Goal: Task Accomplishment & Management: Manage account settings

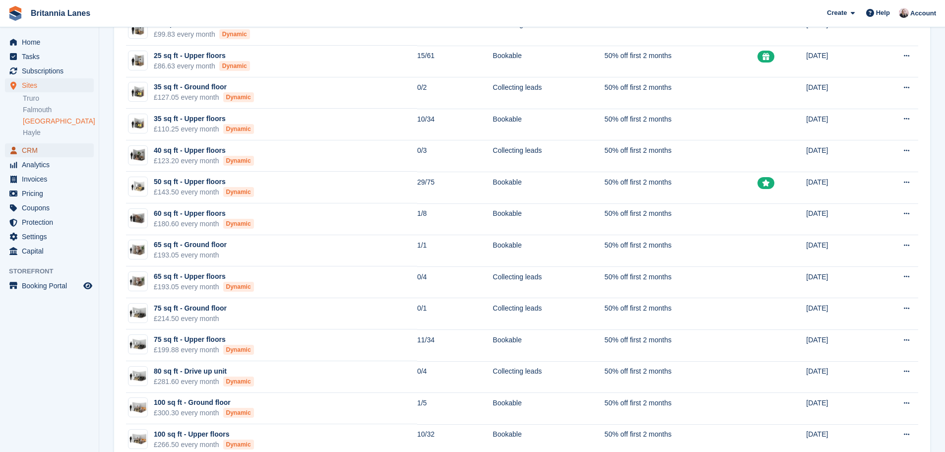
click at [48, 148] on span "CRM" at bounding box center [52, 150] width 60 height 14
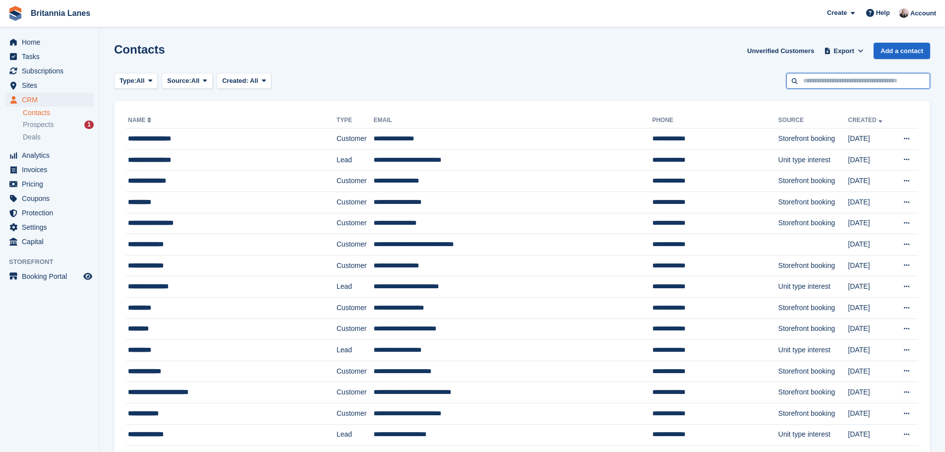
click at [850, 82] on input "text" at bounding box center [858, 81] width 144 height 16
type input "****"
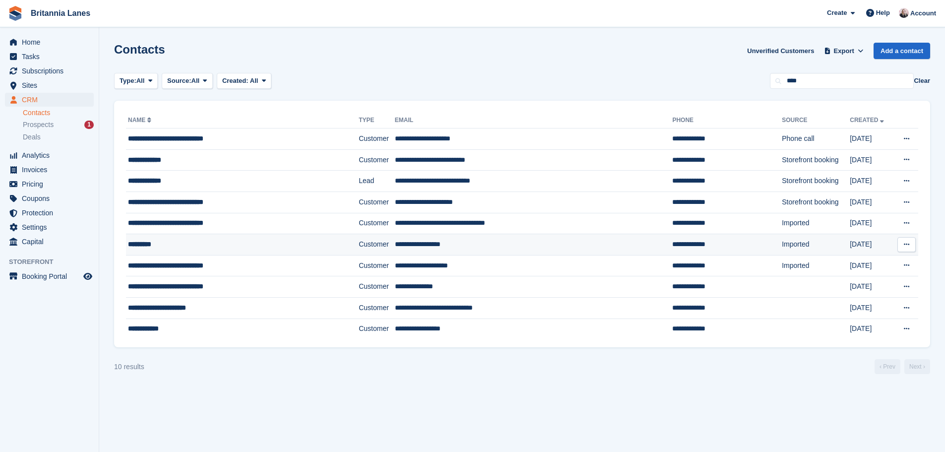
click at [237, 242] on div "*********" at bounding box center [224, 244] width 192 height 10
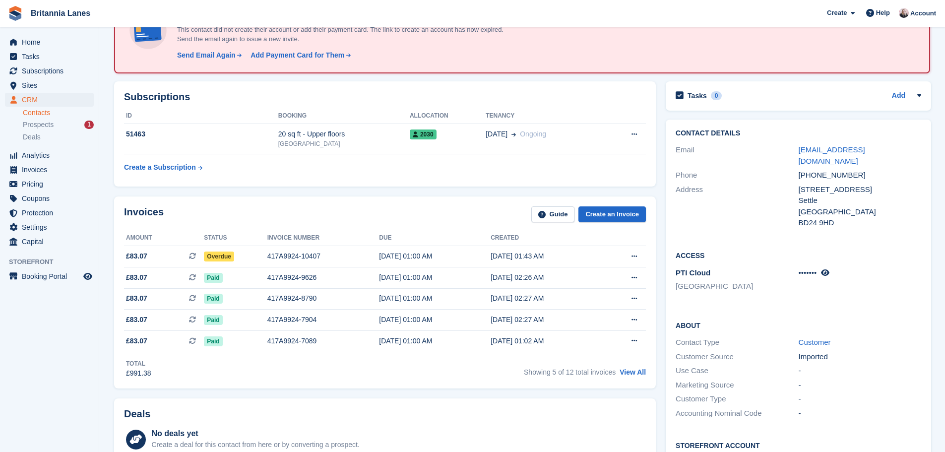
scroll to position [99, 0]
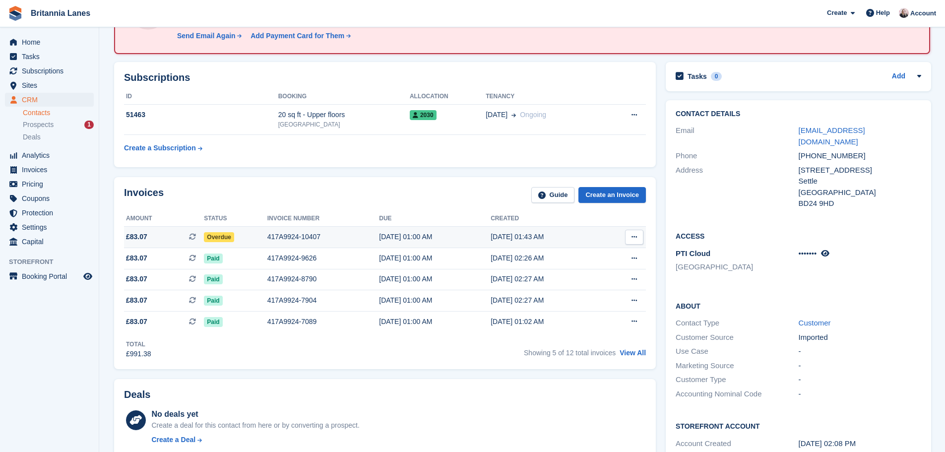
click at [306, 241] on div "417A9924-10407" at bounding box center [323, 237] width 112 height 10
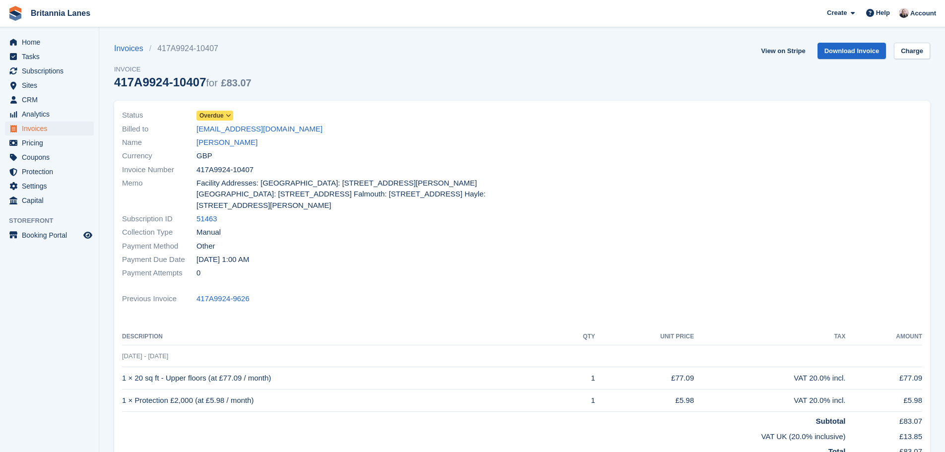
click at [226, 116] on icon at bounding box center [228, 116] width 5 height 6
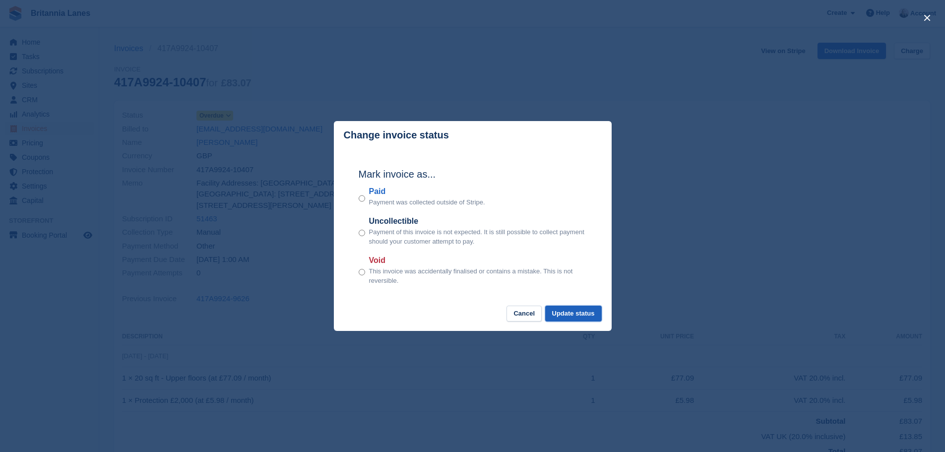
click at [568, 315] on button "Update status" at bounding box center [573, 314] width 57 height 16
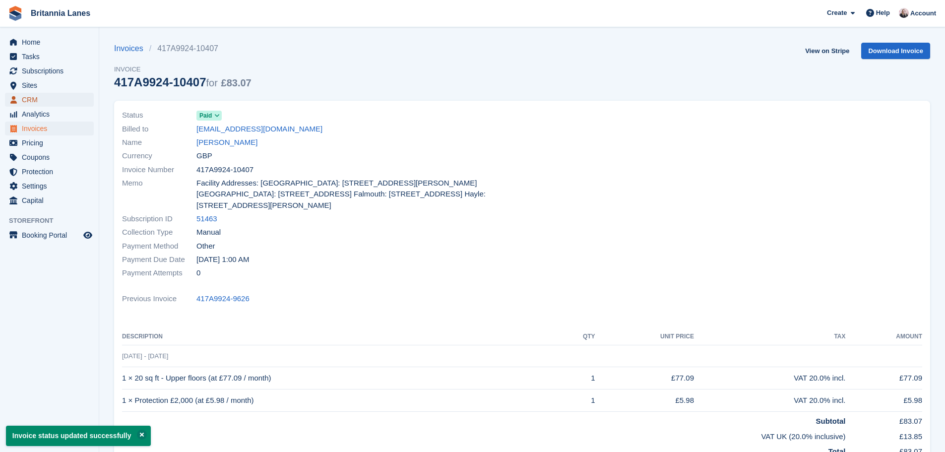
click at [39, 96] on span "CRM" at bounding box center [52, 100] width 60 height 14
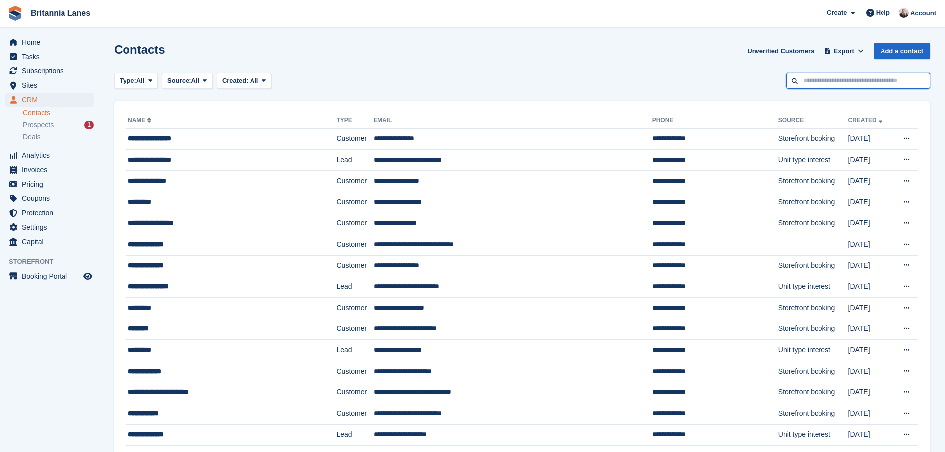
click at [828, 76] on input "text" at bounding box center [858, 81] width 144 height 16
type input "*****"
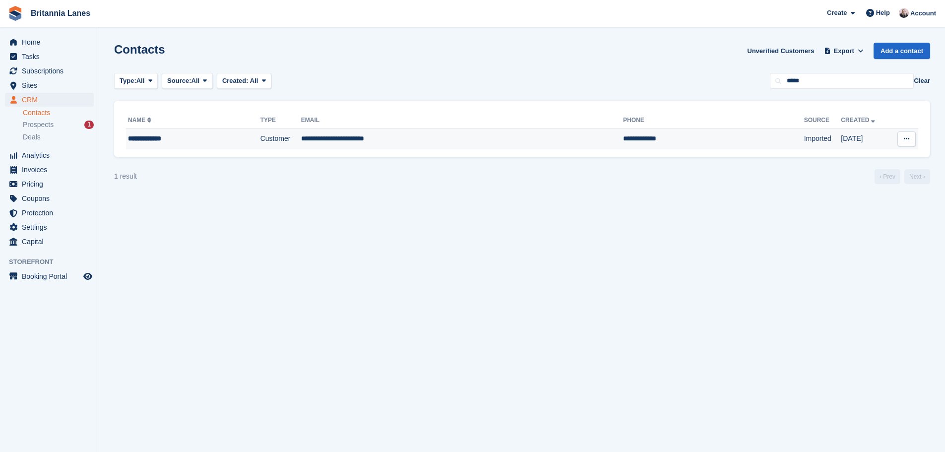
click at [453, 138] on td "**********" at bounding box center [462, 138] width 322 height 21
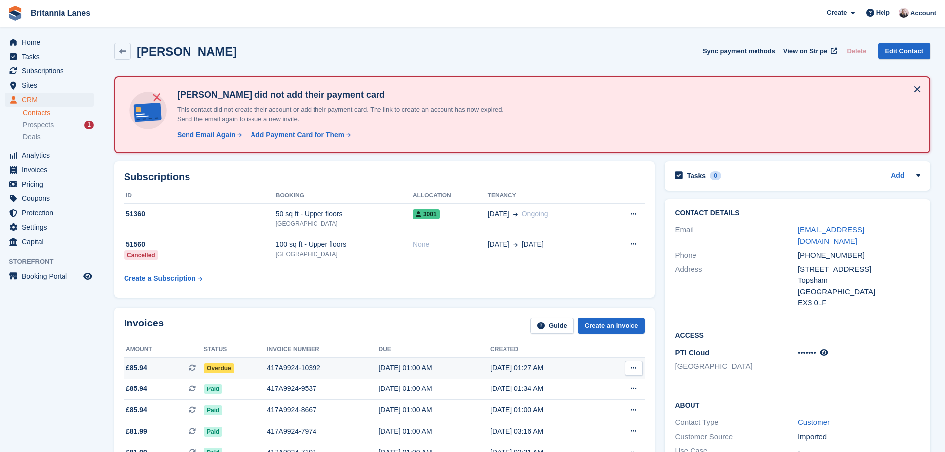
click at [339, 368] on div "417A9924-10392" at bounding box center [323, 368] width 112 height 10
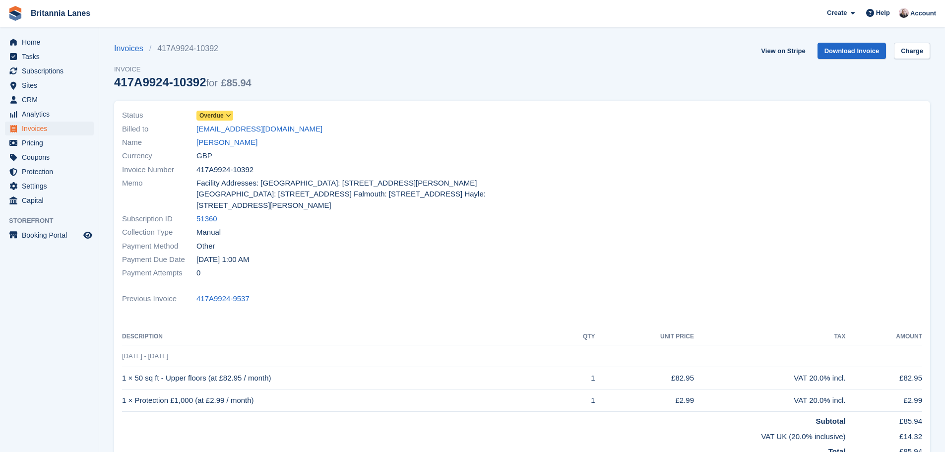
drag, startPoint x: 253, startPoint y: 167, endPoint x: 197, endPoint y: 169, distance: 56.1
click at [197, 169] on div "Invoice Number 417A9924-10392" at bounding box center [319, 169] width 394 height 13
copy span "417A9924-10392"
click at [229, 116] on icon at bounding box center [228, 116] width 5 height 6
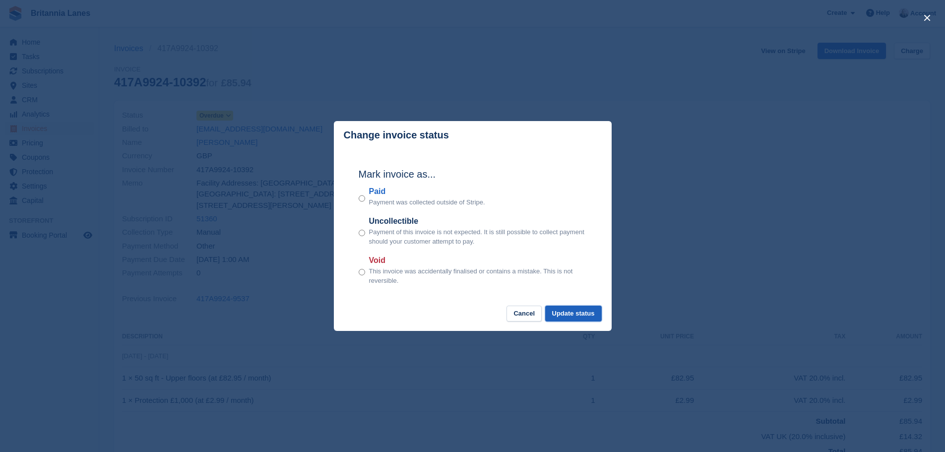
click at [554, 307] on button "Update status" at bounding box center [573, 314] width 57 height 16
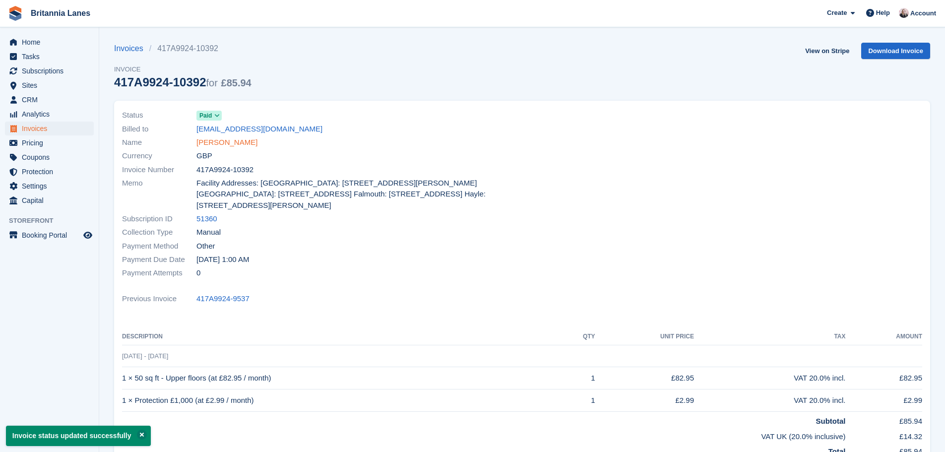
click at [219, 140] on link "Phillip Irish" at bounding box center [226, 142] width 61 height 11
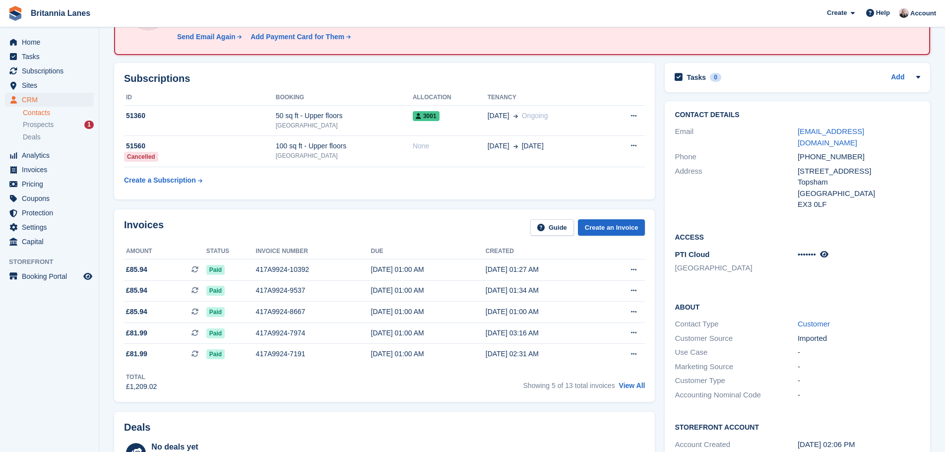
scroll to position [99, 0]
click at [58, 100] on span "CRM" at bounding box center [52, 100] width 60 height 14
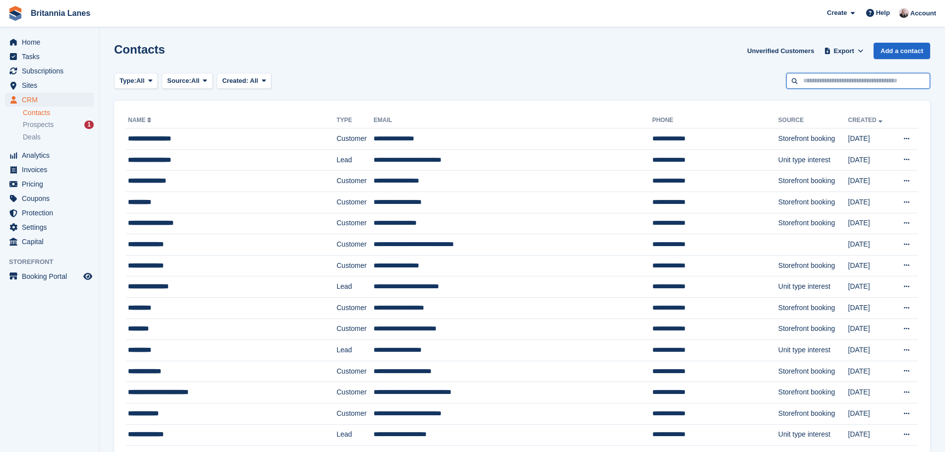
click at [801, 81] on input "text" at bounding box center [858, 81] width 144 height 16
type input "****"
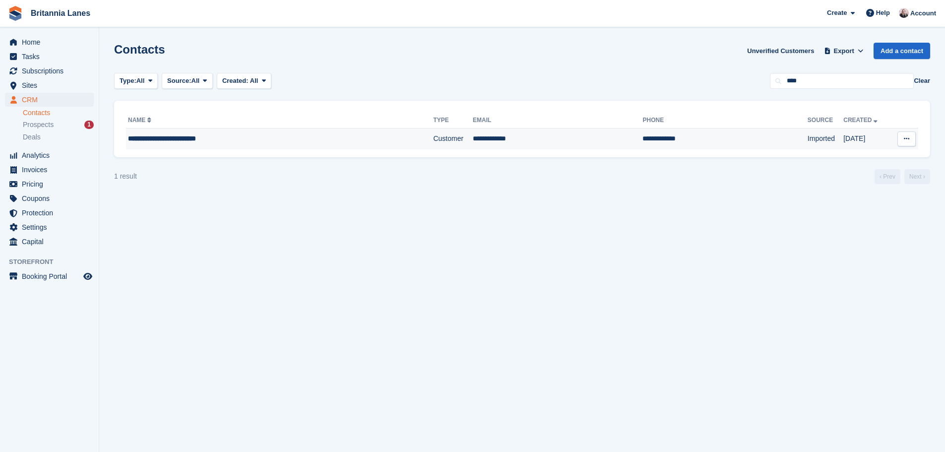
click at [242, 142] on div "**********" at bounding box center [244, 138] width 233 height 10
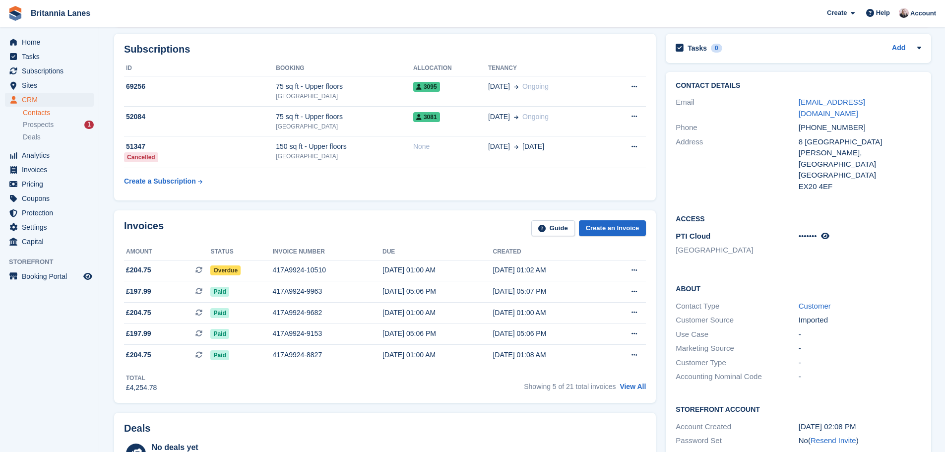
scroll to position [149, 0]
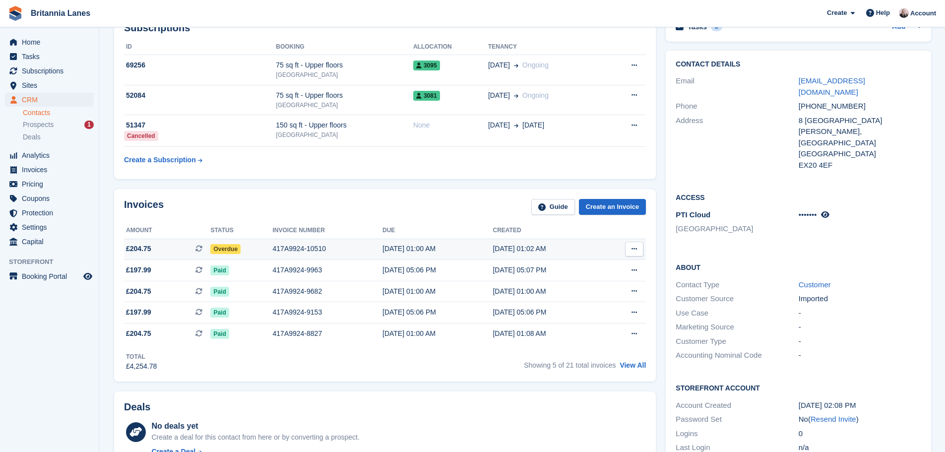
click at [337, 252] on div "417A9924-10510" at bounding box center [328, 249] width 110 height 10
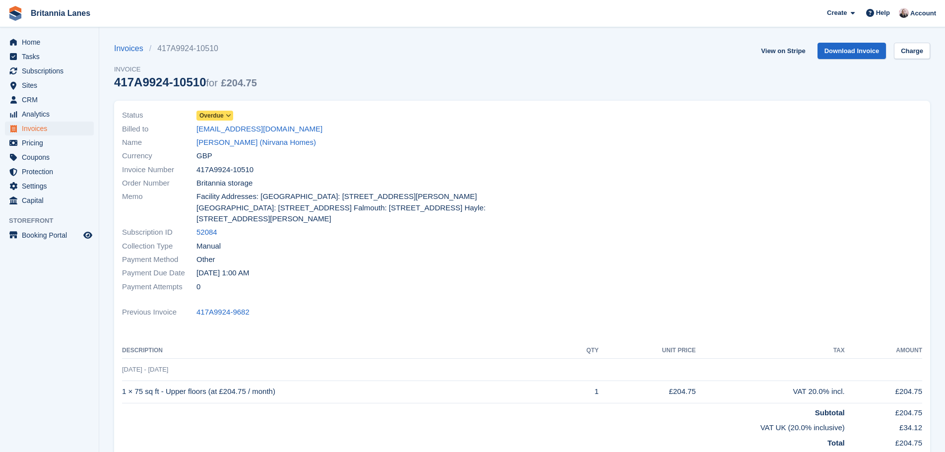
click at [218, 119] on span "Overdue" at bounding box center [211, 115] width 24 height 9
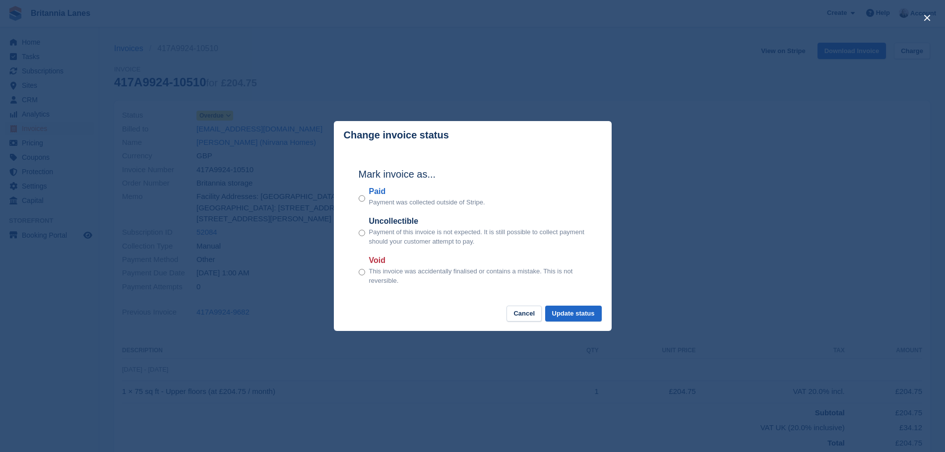
click at [367, 200] on div "Paid Payment was collected outside of Stripe." at bounding box center [473, 196] width 228 height 22
click at [367, 202] on div "Paid Payment was collected outside of Stripe." at bounding box center [473, 196] width 228 height 22
click at [588, 315] on button "Update status" at bounding box center [573, 314] width 57 height 16
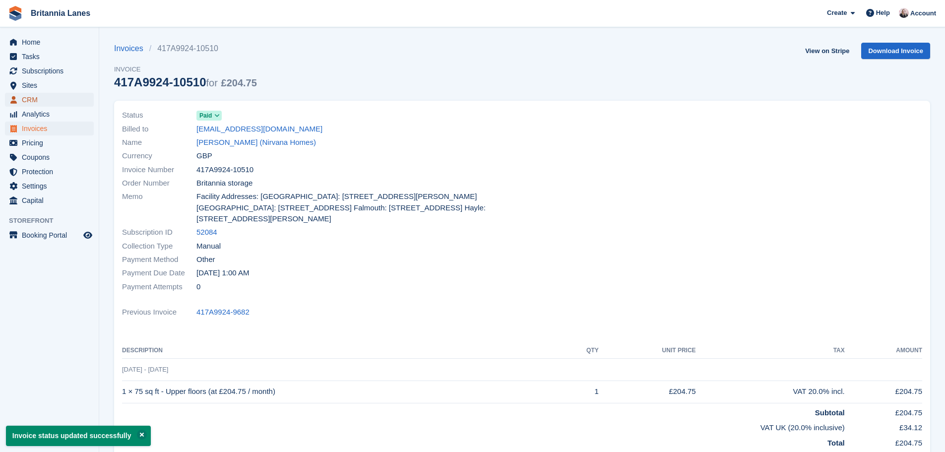
click at [58, 94] on span "CRM" at bounding box center [52, 100] width 60 height 14
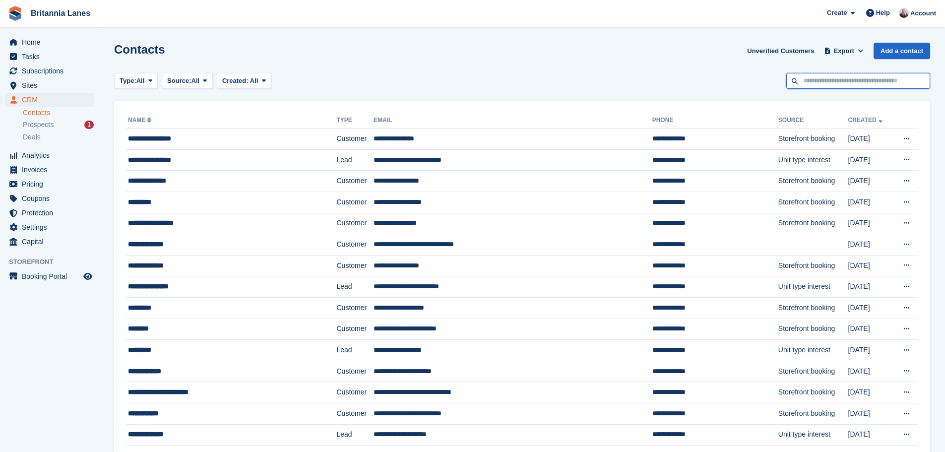
click at [864, 85] on input "text" at bounding box center [858, 81] width 144 height 16
type input "****"
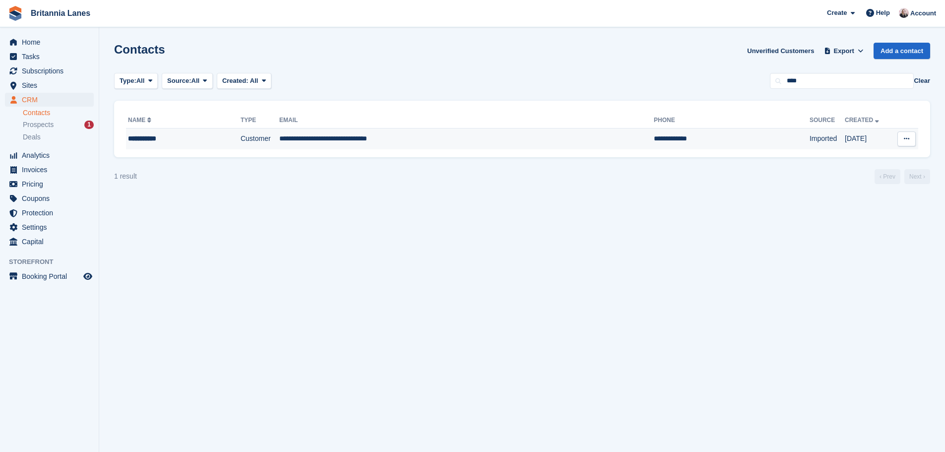
click at [433, 144] on td "**********" at bounding box center [466, 138] width 374 height 21
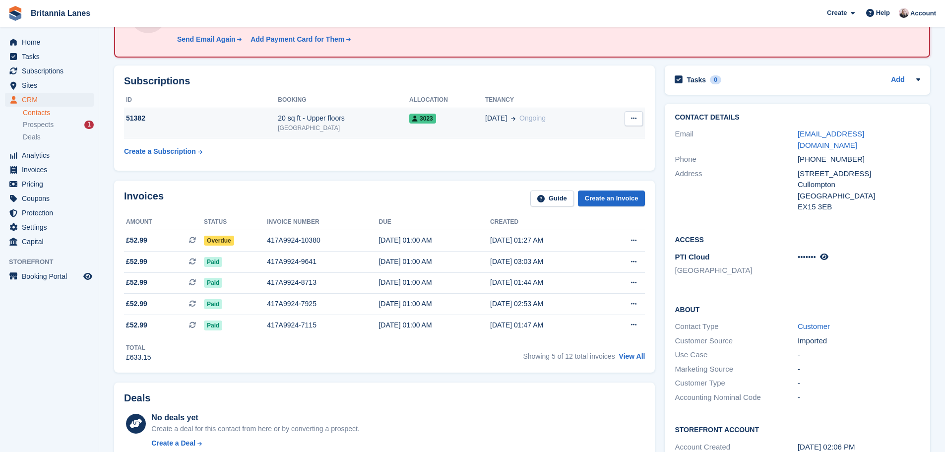
scroll to position [99, 0]
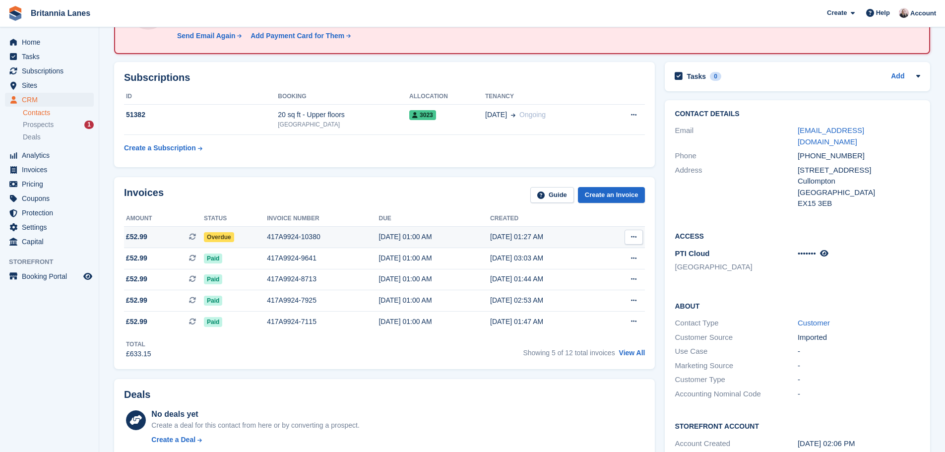
click at [222, 234] on span "Overdue" at bounding box center [219, 237] width 30 height 10
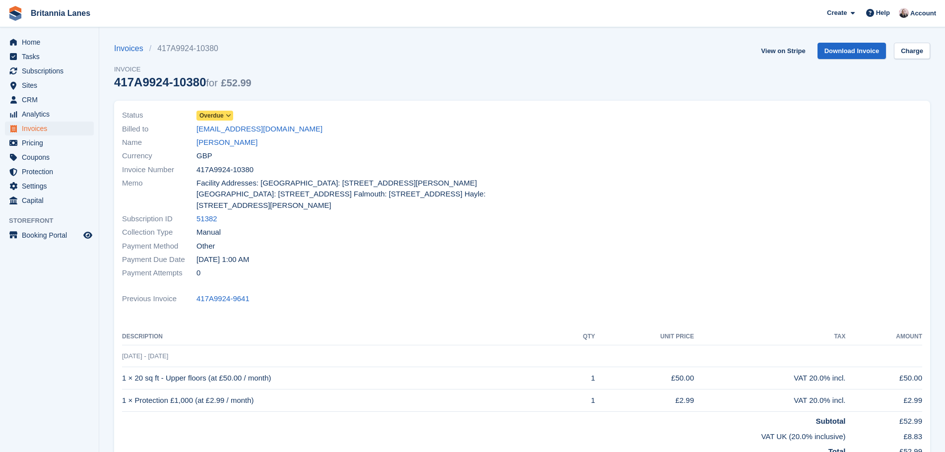
click at [245, 174] on div "Status Overdue Billed to the_spanish_underdogs@hotmail.co.uk Name Daniel Bolt C…" at bounding box center [319, 194] width 406 height 183
click at [249, 172] on span "417A9924-10380" at bounding box center [224, 169] width 57 height 11
drag, startPoint x: 264, startPoint y: 172, endPoint x: 195, endPoint y: 170, distance: 69.0
click at [190, 170] on div "Invoice Number 417A9924-10380" at bounding box center [319, 169] width 394 height 13
copy div "417A9924-10380"
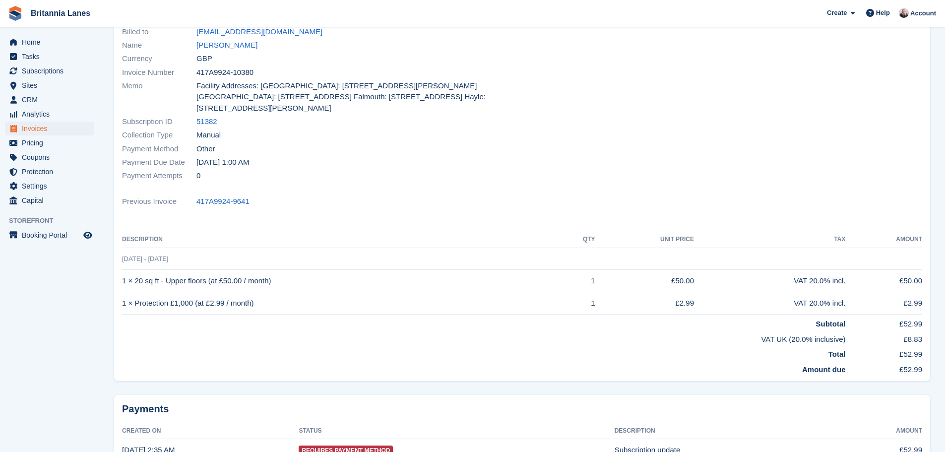
scroll to position [99, 0]
drag, startPoint x: 37, startPoint y: 93, endPoint x: 43, endPoint y: 93, distance: 6.4
click at [37, 93] on span "CRM" at bounding box center [52, 100] width 60 height 14
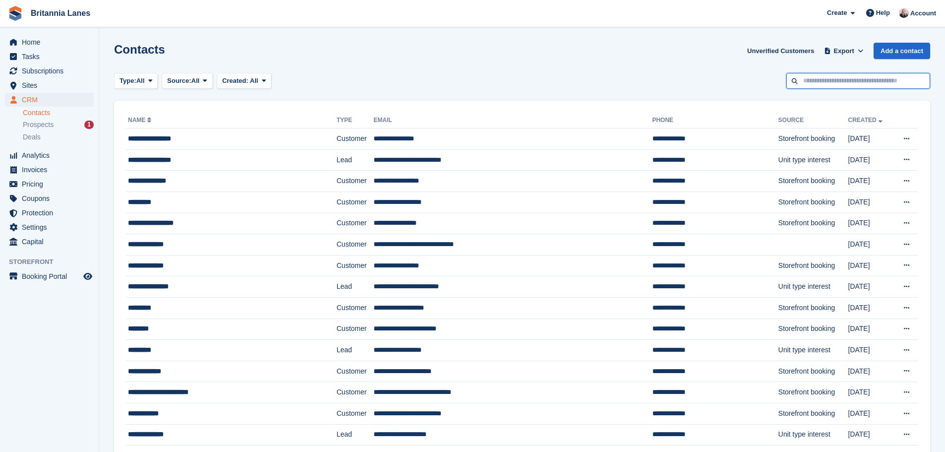
click at [865, 73] on input "text" at bounding box center [858, 81] width 144 height 16
type input "*****"
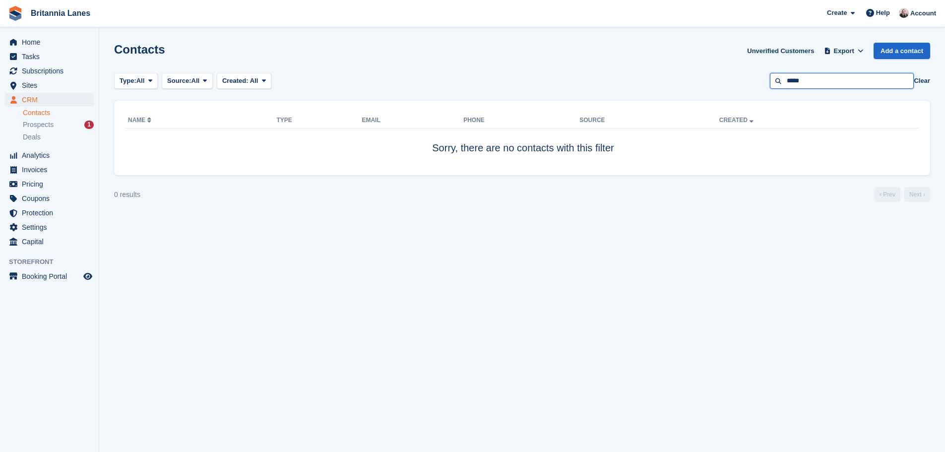
click at [853, 75] on input "*****" at bounding box center [842, 81] width 144 height 16
drag, startPoint x: 835, startPoint y: 79, endPoint x: 748, endPoint y: 82, distance: 86.8
click at [748, 82] on div "Type: All All Lead Customer Source: All All Storefront Backoffice Pre-Opening i…" at bounding box center [522, 81] width 816 height 16
type input "****"
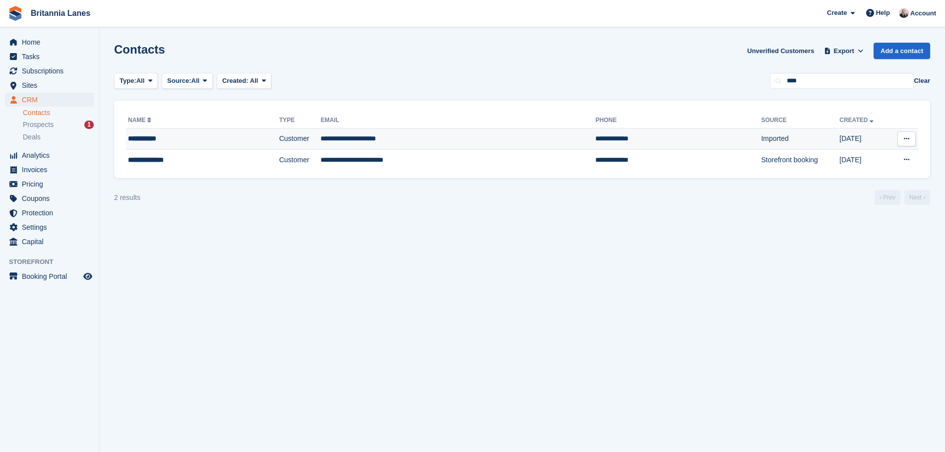
click at [153, 140] on div "**********" at bounding box center [182, 138] width 109 height 10
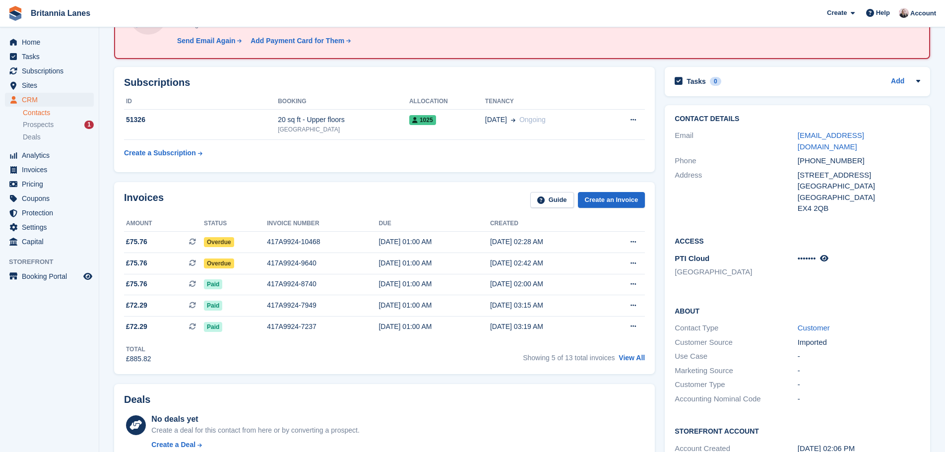
scroll to position [99, 0]
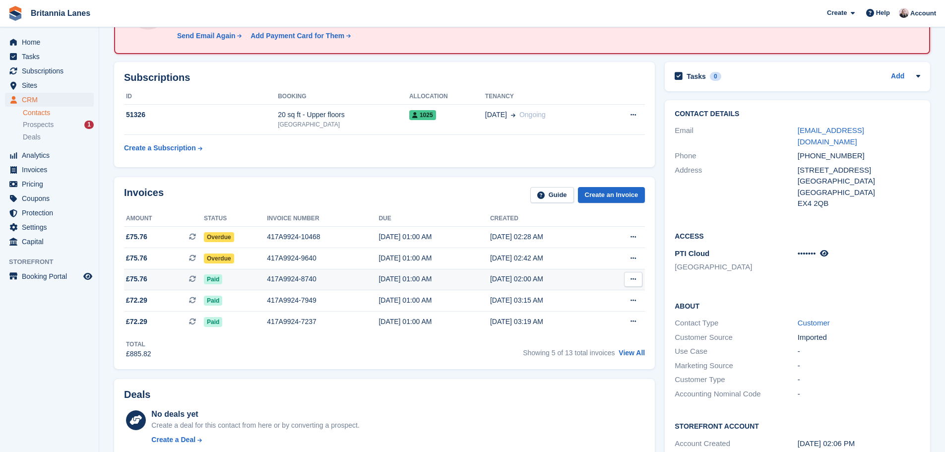
click at [379, 269] on td "[DATE] 01:00 AM" at bounding box center [434, 279] width 112 height 21
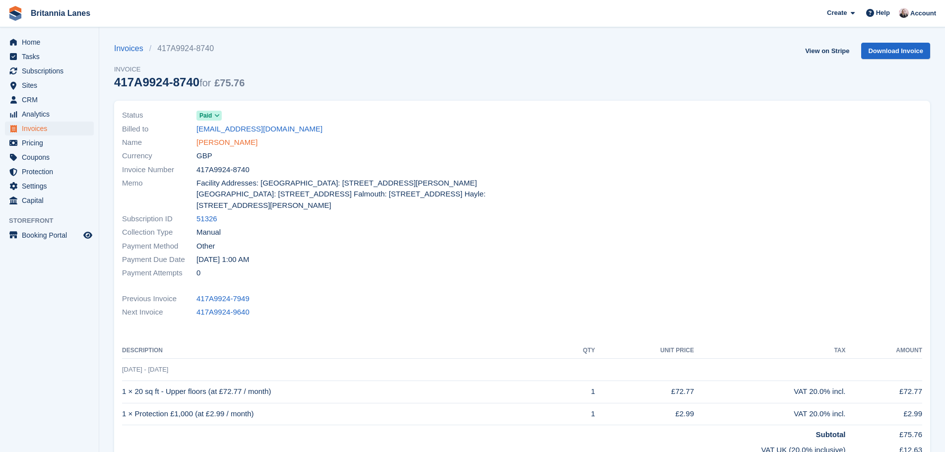
click at [223, 142] on link "[PERSON_NAME]" at bounding box center [226, 142] width 61 height 11
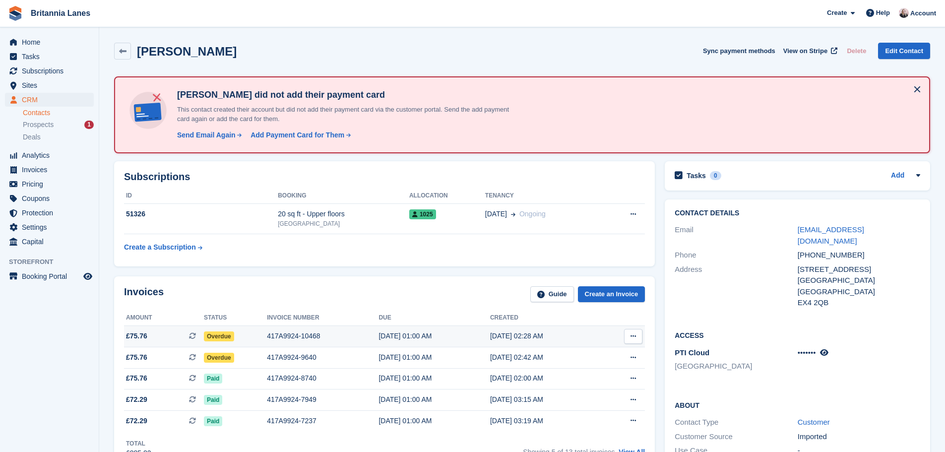
click at [290, 346] on td "417A9924-10468" at bounding box center [323, 336] width 112 height 21
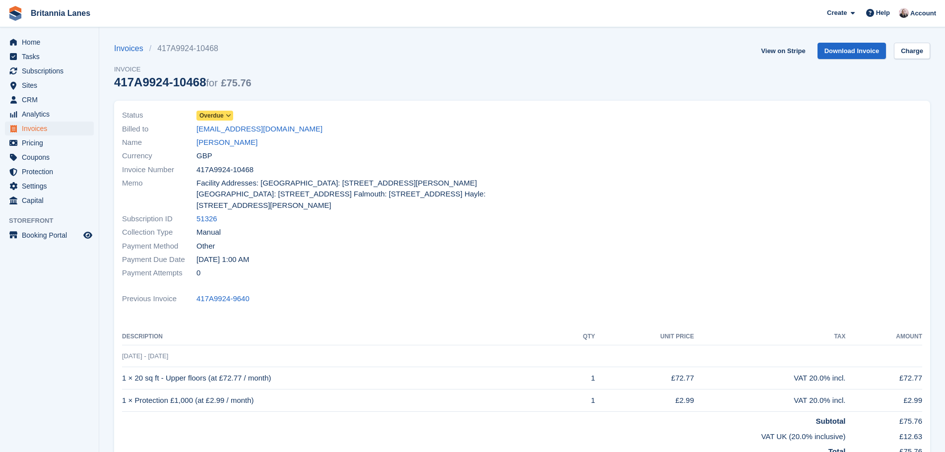
click at [231, 115] on span at bounding box center [229, 116] width 8 height 8
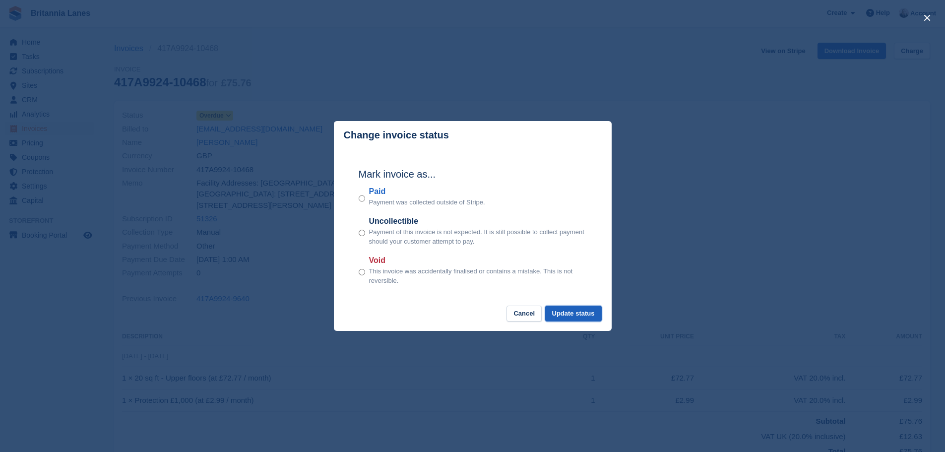
click at [585, 312] on button "Update status" at bounding box center [573, 314] width 57 height 16
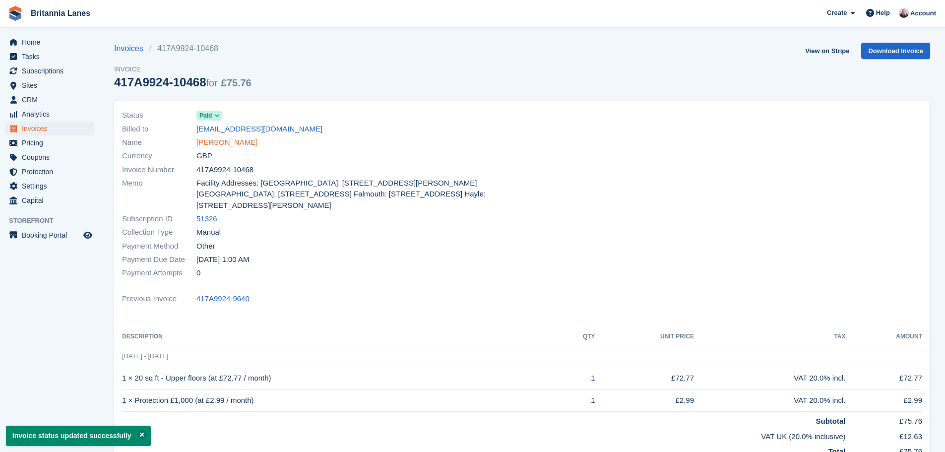
click at [224, 140] on link "[PERSON_NAME]" at bounding box center [226, 142] width 61 height 11
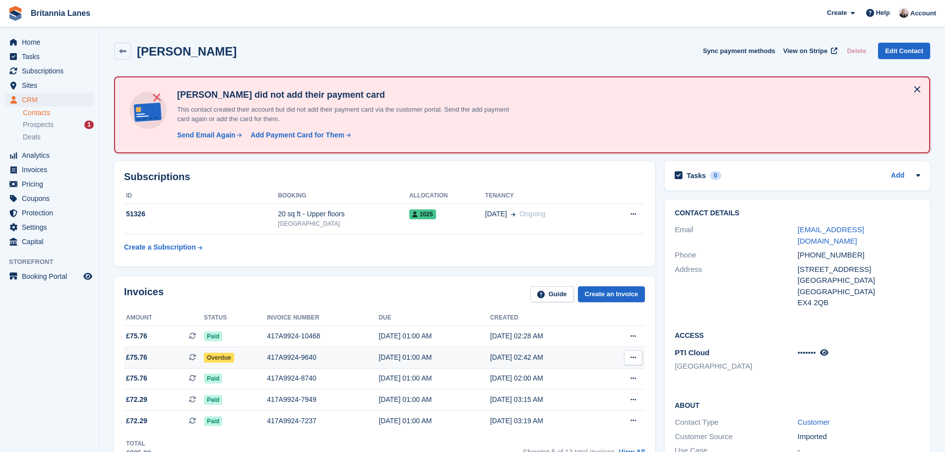
click at [208, 357] on span "Overdue" at bounding box center [219, 358] width 30 height 10
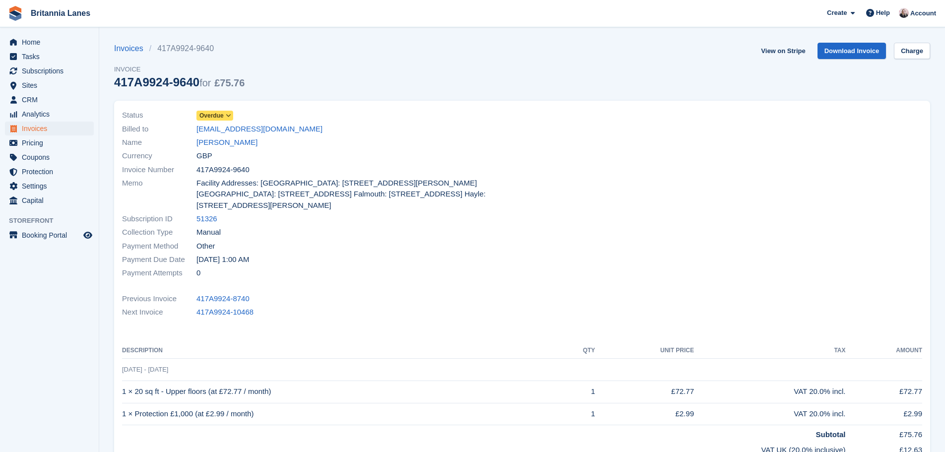
click at [220, 115] on span "Overdue" at bounding box center [211, 115] width 24 height 9
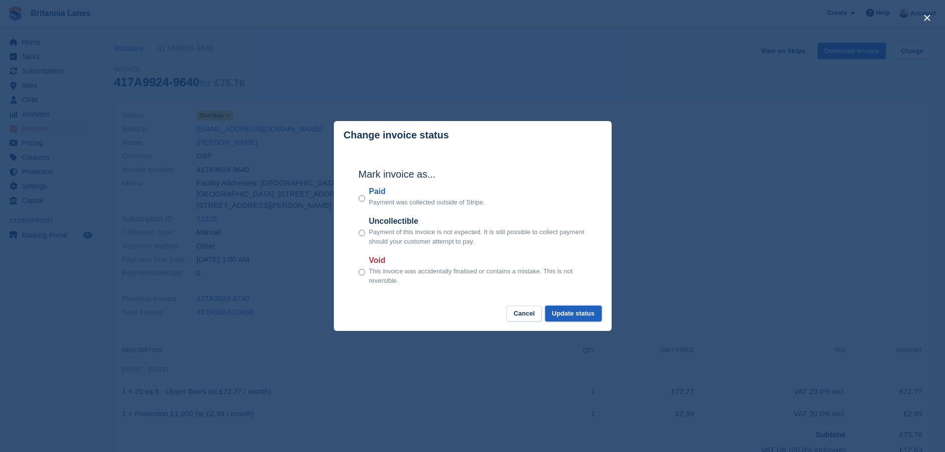
click at [580, 313] on button "Update status" at bounding box center [573, 314] width 57 height 16
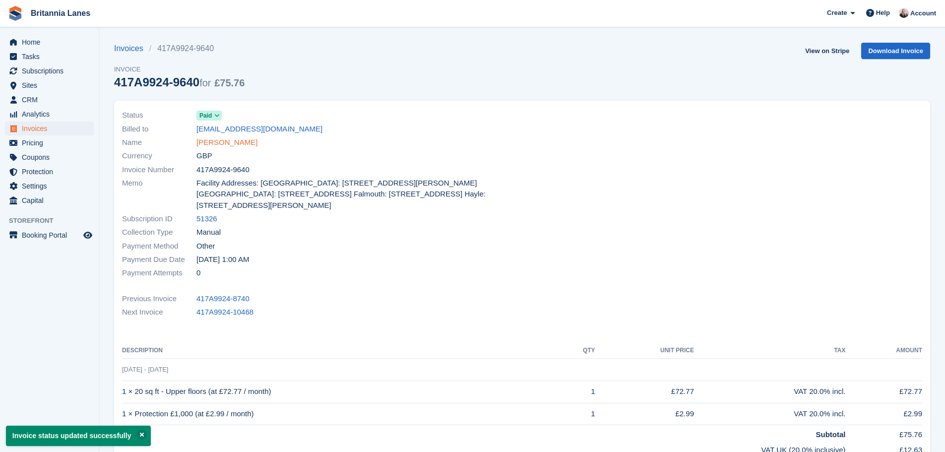
click at [233, 137] on link "[PERSON_NAME]" at bounding box center [226, 142] width 61 height 11
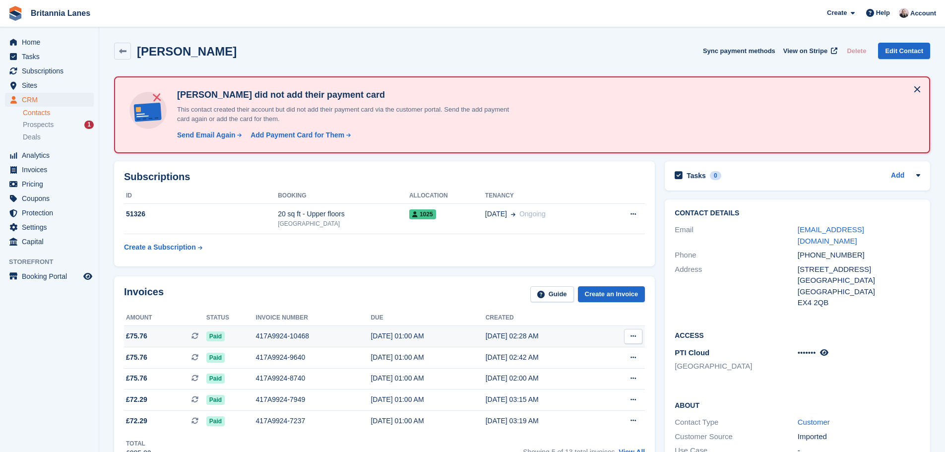
click at [256, 330] on td "417A9924-10468" at bounding box center [313, 336] width 115 height 21
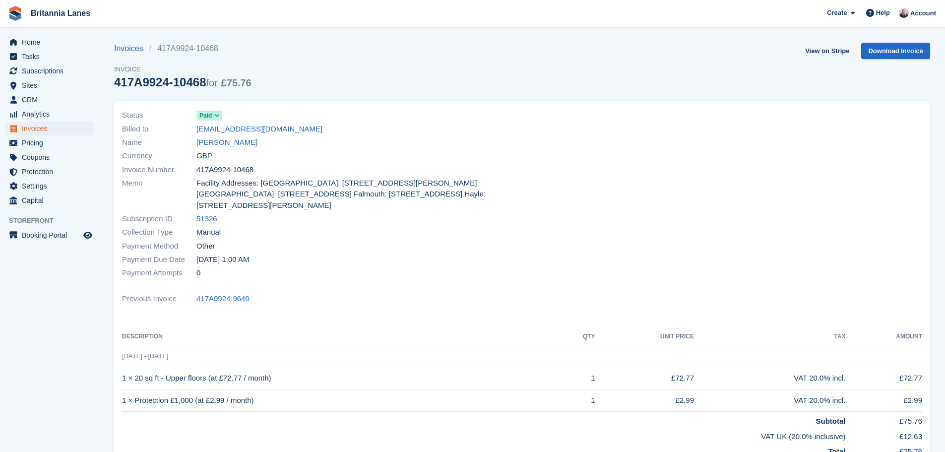
drag, startPoint x: 177, startPoint y: 170, endPoint x: 148, endPoint y: 169, distance: 29.3
click at [148, 169] on div "Invoice Number 417A9924-10468" at bounding box center [319, 169] width 394 height 13
click at [284, 157] on div "Currency GBP" at bounding box center [319, 155] width 394 height 13
drag, startPoint x: 254, startPoint y: 171, endPoint x: 195, endPoint y: 173, distance: 59.0
click at [195, 173] on div "Invoice Number 417A9924-10468" at bounding box center [319, 169] width 394 height 13
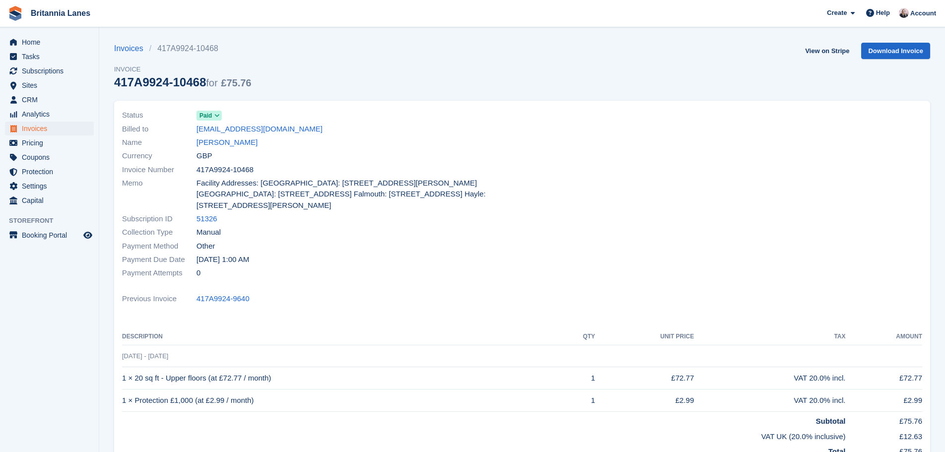
copy div "417A9924-10468"
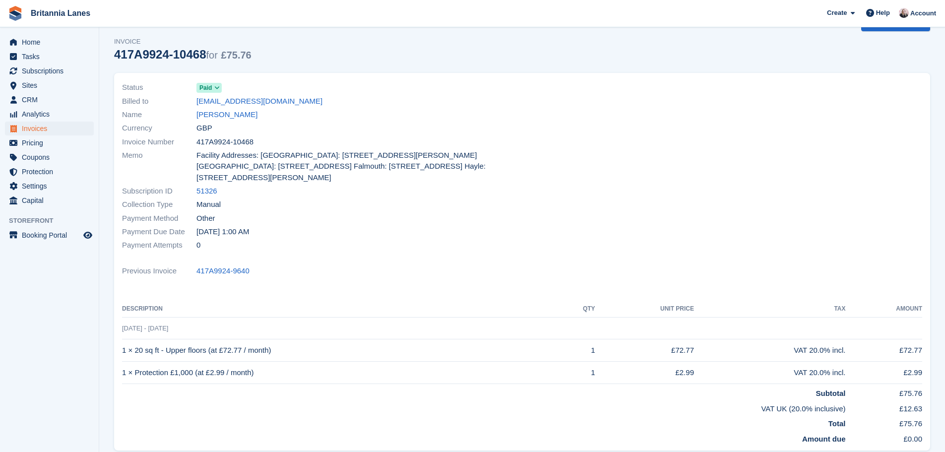
scroll to position [50, 0]
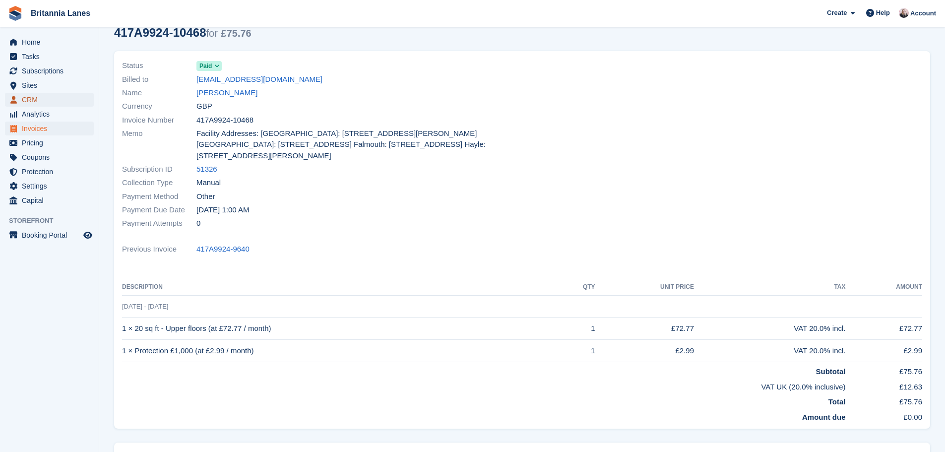
click at [61, 104] on span "CRM" at bounding box center [52, 100] width 60 height 14
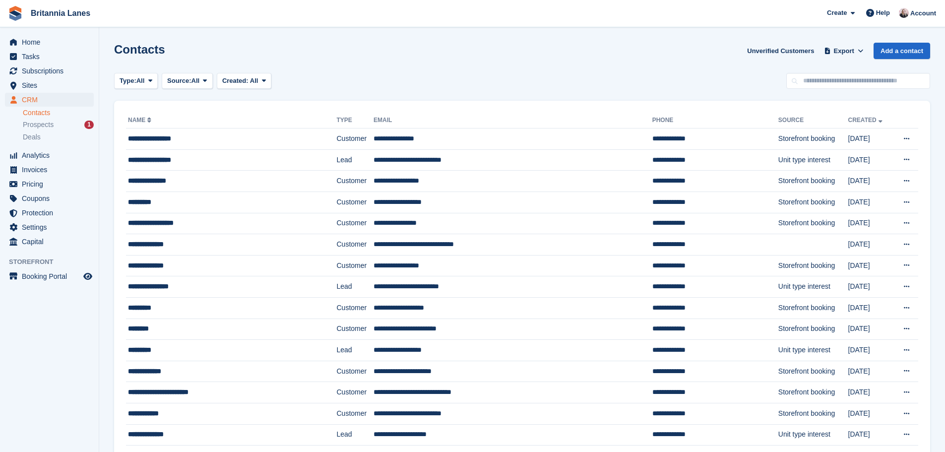
click at [856, 63] on div "Contacts Unverified Customers Export Export Contacts Export a CSV of all Contac…" at bounding box center [522, 57] width 816 height 28
click at [844, 80] on input "text" at bounding box center [858, 81] width 144 height 16
type input "*****"
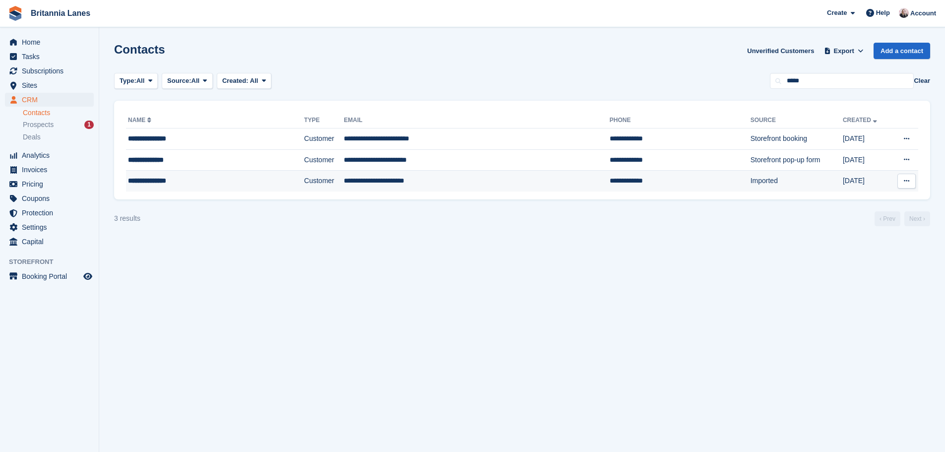
click at [304, 179] on td "Customer" at bounding box center [324, 181] width 40 height 21
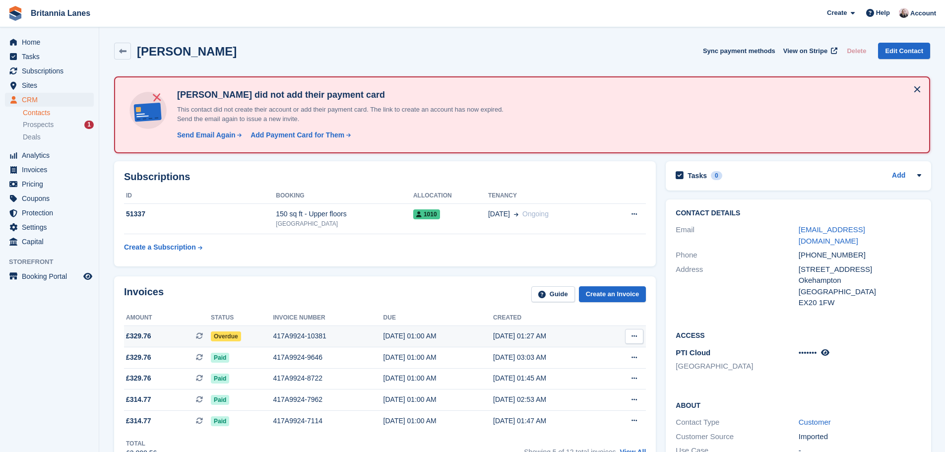
click at [389, 332] on div "[DATE] 01:00 AM" at bounding box center [438, 336] width 110 height 10
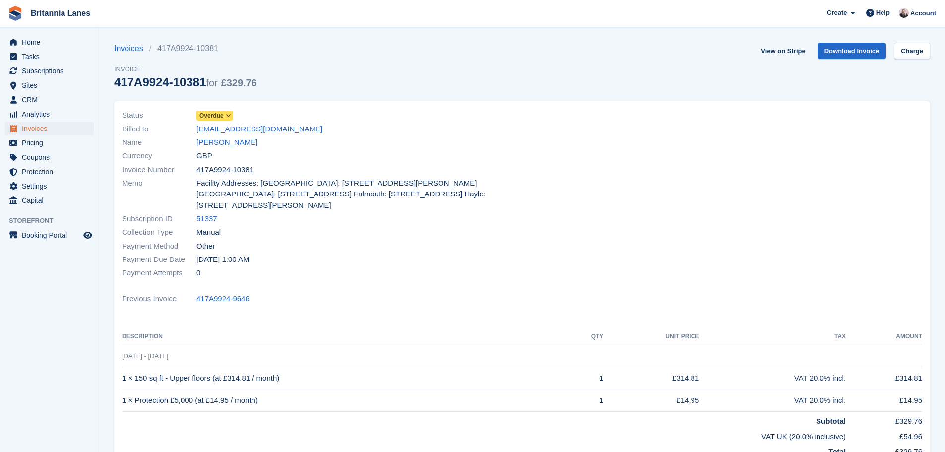
click at [232, 117] on span at bounding box center [229, 116] width 8 height 8
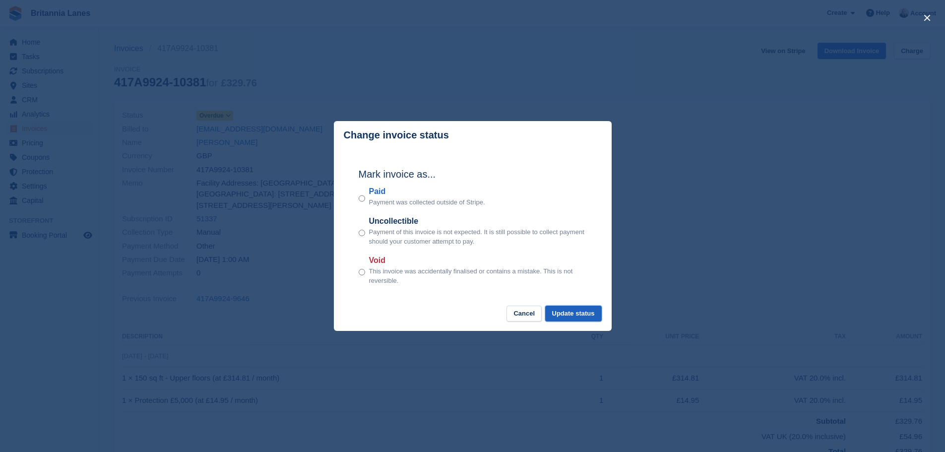
click at [570, 310] on button "Update status" at bounding box center [573, 314] width 57 height 16
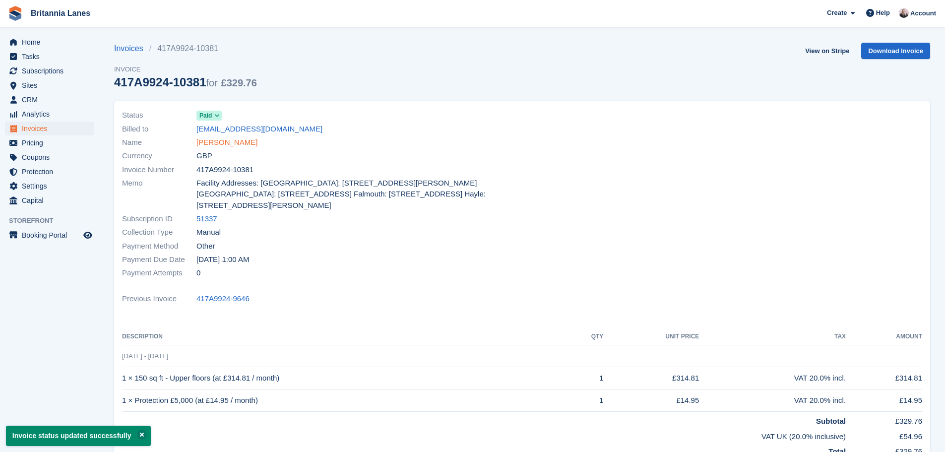
click at [213, 139] on link "[PERSON_NAME]" at bounding box center [226, 142] width 61 height 11
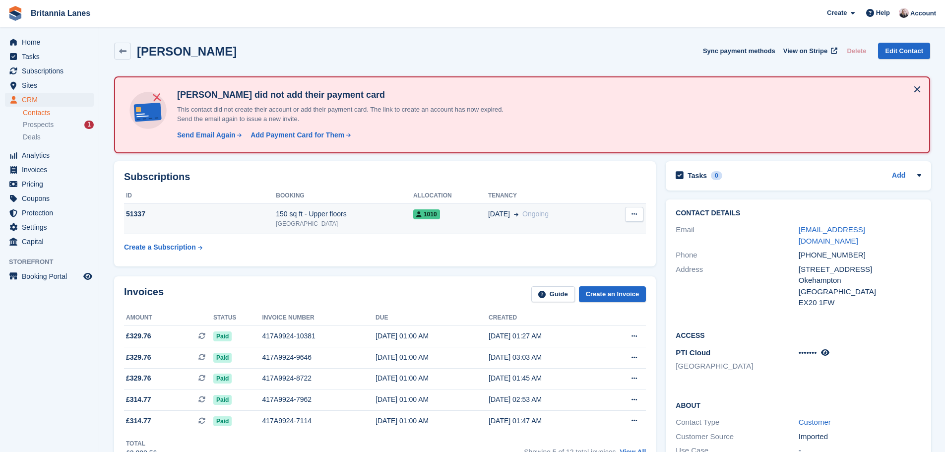
click at [637, 212] on button at bounding box center [634, 214] width 18 height 15
click at [541, 214] on span "Ongoing" at bounding box center [535, 214] width 26 height 8
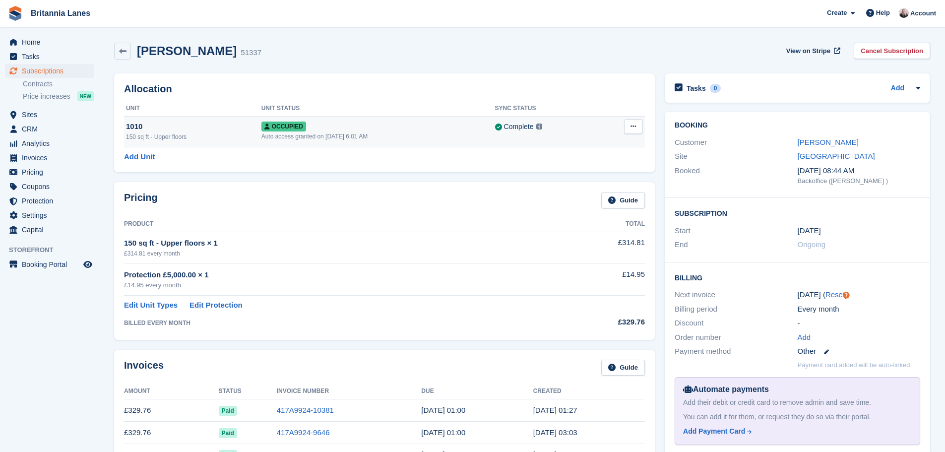
click at [624, 127] on button at bounding box center [633, 126] width 18 height 15
click at [595, 148] on p "Overlock" at bounding box center [594, 145] width 86 height 13
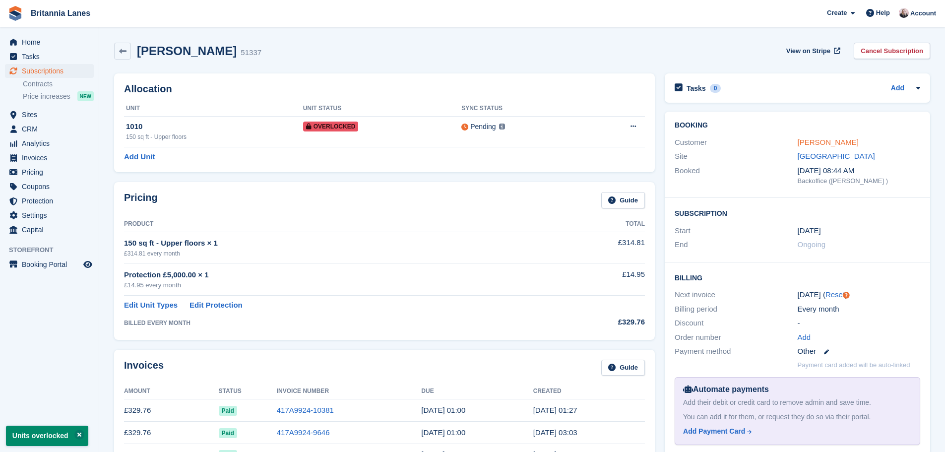
click at [845, 143] on link "[PERSON_NAME]" at bounding box center [827, 142] width 61 height 8
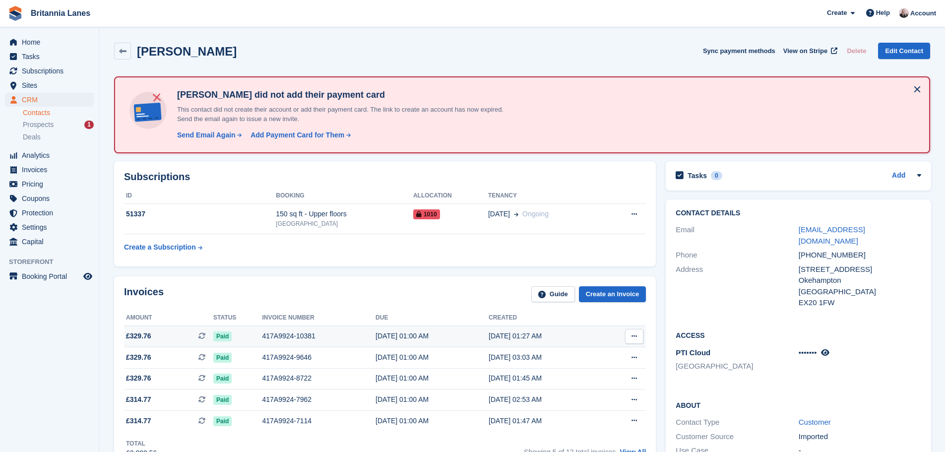
click at [229, 332] on span "Paid" at bounding box center [222, 336] width 18 height 10
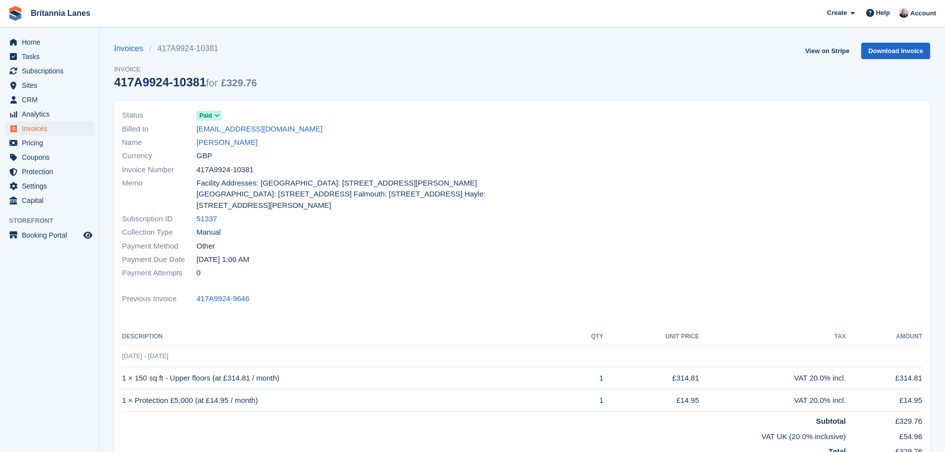
drag, startPoint x: 251, startPoint y: 172, endPoint x: 198, endPoint y: 174, distance: 53.1
click at [198, 174] on div "Invoice Number 417A9924-10381" at bounding box center [319, 169] width 394 height 13
copy span "417A9924-10381"
click at [31, 98] on span "CRM" at bounding box center [52, 100] width 60 height 14
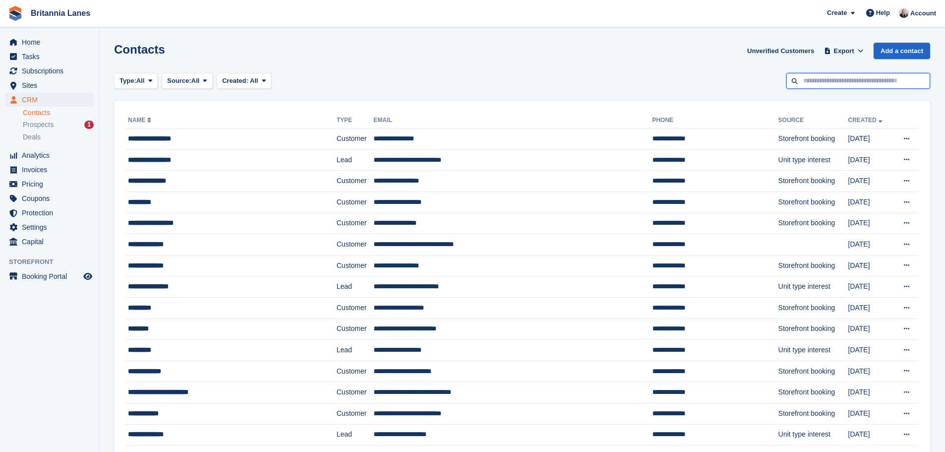
click at [856, 74] on input "text" at bounding box center [858, 81] width 144 height 16
type input "*****"
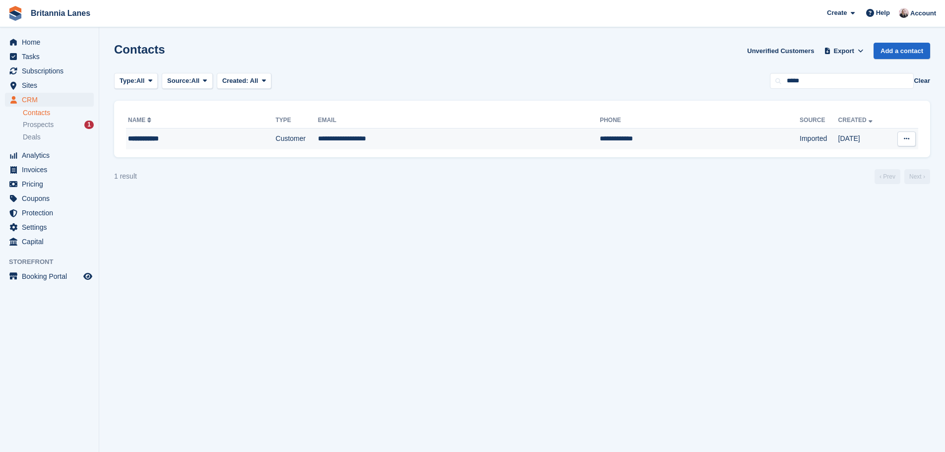
click at [214, 137] on div "**********" at bounding box center [180, 138] width 105 height 10
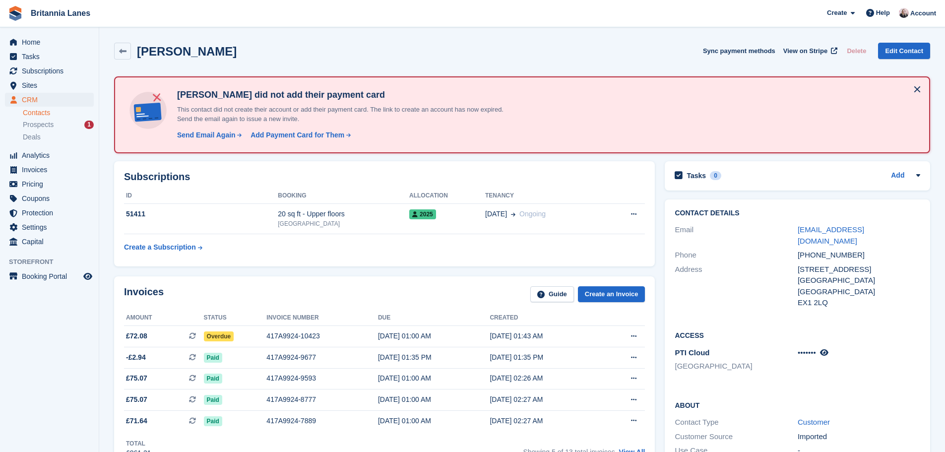
scroll to position [50, 0]
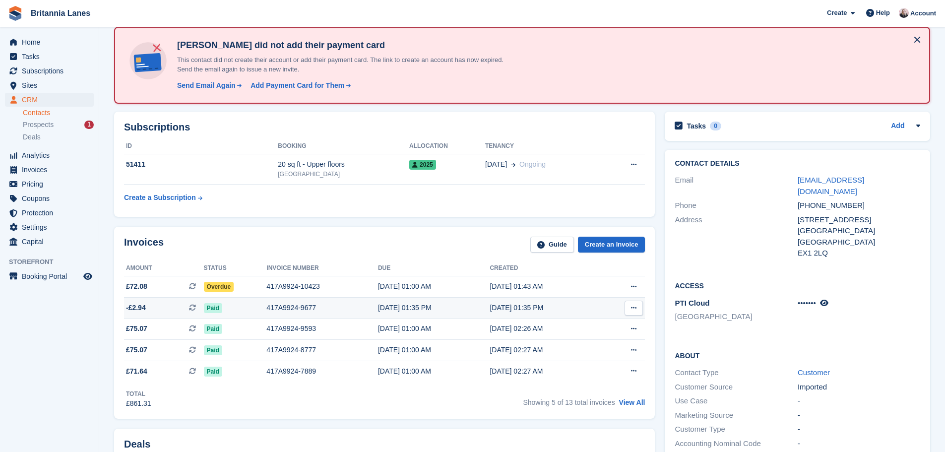
click at [276, 301] on td "417A9924-9677" at bounding box center [322, 308] width 112 height 21
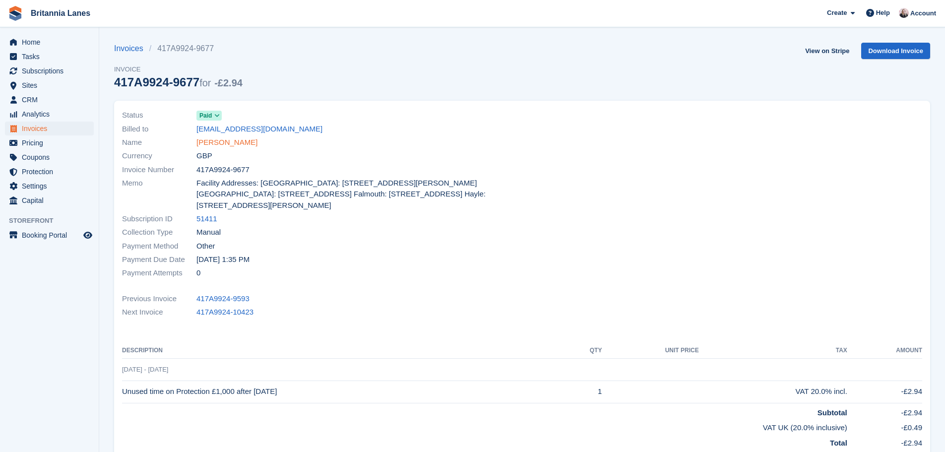
click at [225, 147] on link "[PERSON_NAME]" at bounding box center [226, 142] width 61 height 11
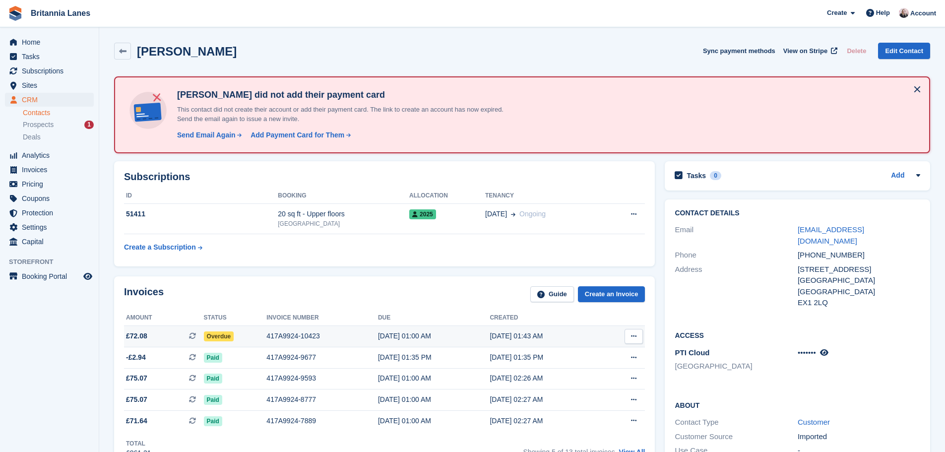
click at [306, 330] on td "417A9924-10423" at bounding box center [322, 336] width 112 height 21
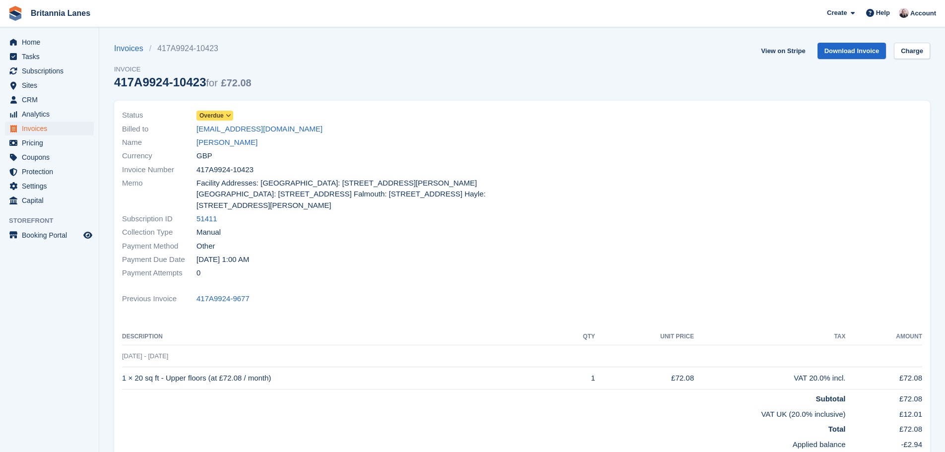
click at [216, 117] on span "Overdue" at bounding box center [211, 115] width 24 height 9
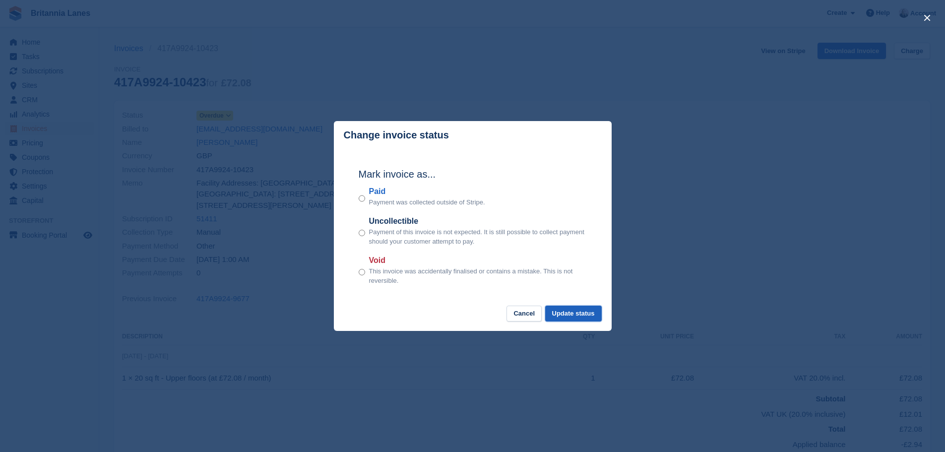
click at [593, 314] on button "Update status" at bounding box center [573, 314] width 57 height 16
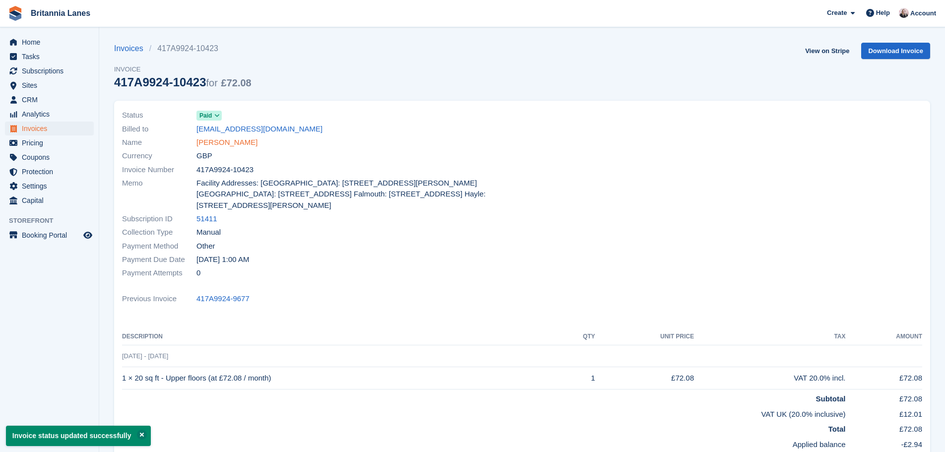
click at [226, 145] on link "Piers Julian" at bounding box center [226, 142] width 61 height 11
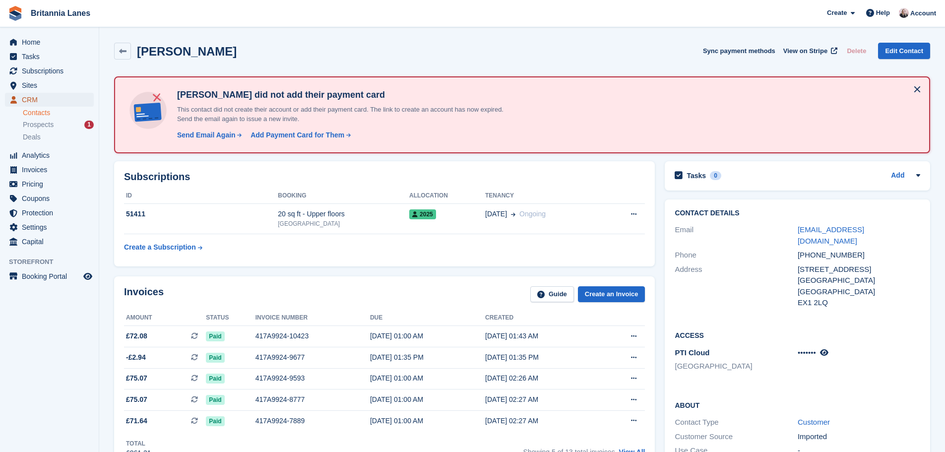
click at [36, 97] on span "CRM" at bounding box center [52, 100] width 60 height 14
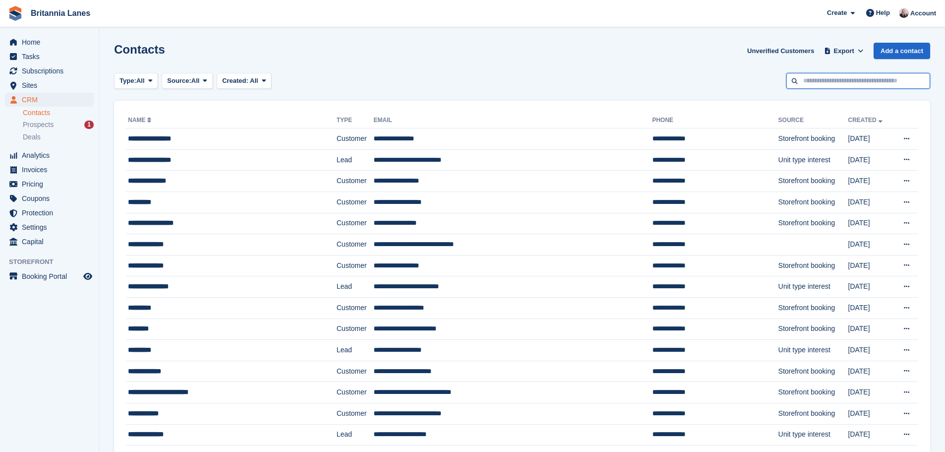
click at [833, 82] on input "text" at bounding box center [858, 81] width 144 height 16
type input "******"
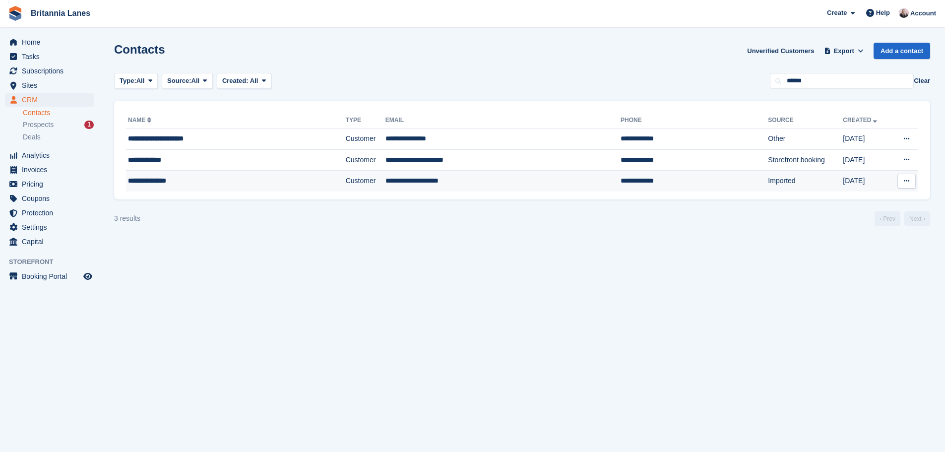
click at [242, 179] on div "**********" at bounding box center [210, 181] width 165 height 10
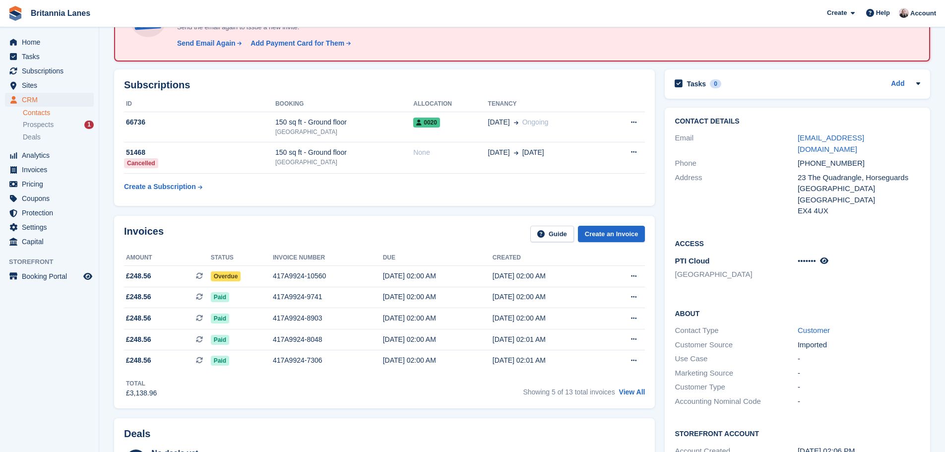
scroll to position [99, 0]
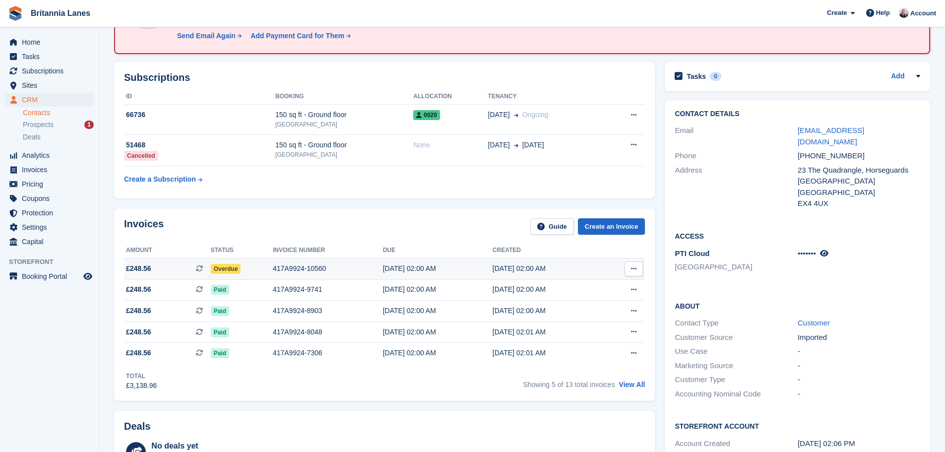
click at [344, 274] on td "417A9924-10560" at bounding box center [328, 268] width 110 height 21
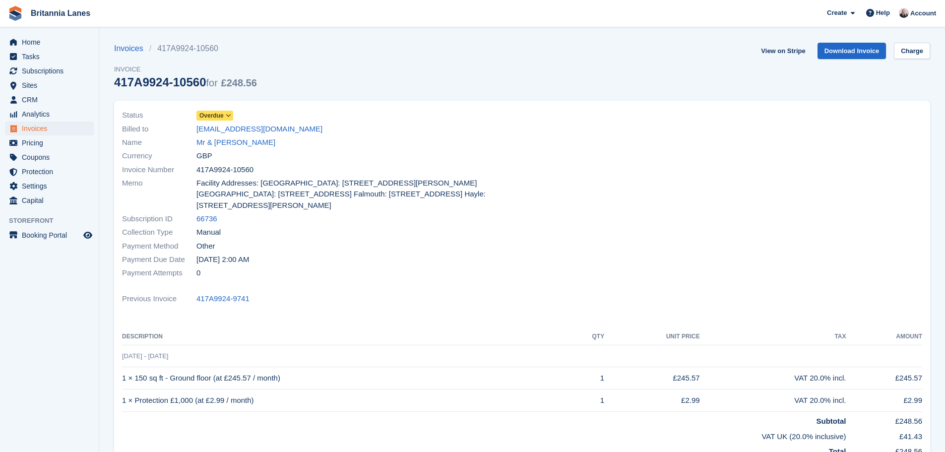
drag, startPoint x: 253, startPoint y: 169, endPoint x: 196, endPoint y: 170, distance: 56.5
click at [196, 170] on div "Invoice Number 417A9924-10560" at bounding box center [319, 169] width 394 height 13
copy span "417A9924-10560"
